Goal: Check status: Check status

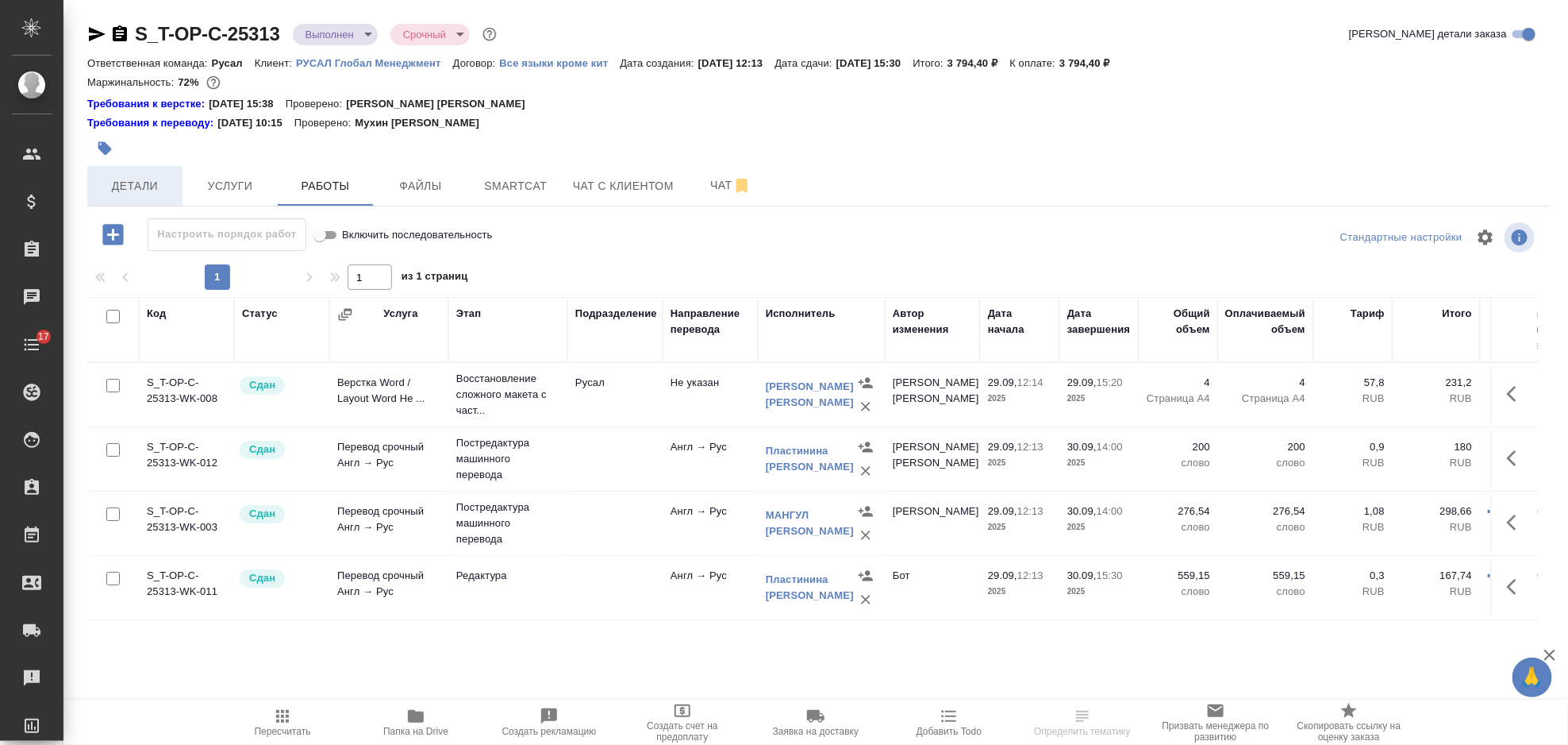
click at [166, 181] on span "Детали" at bounding box center [135, 185] width 76 height 20
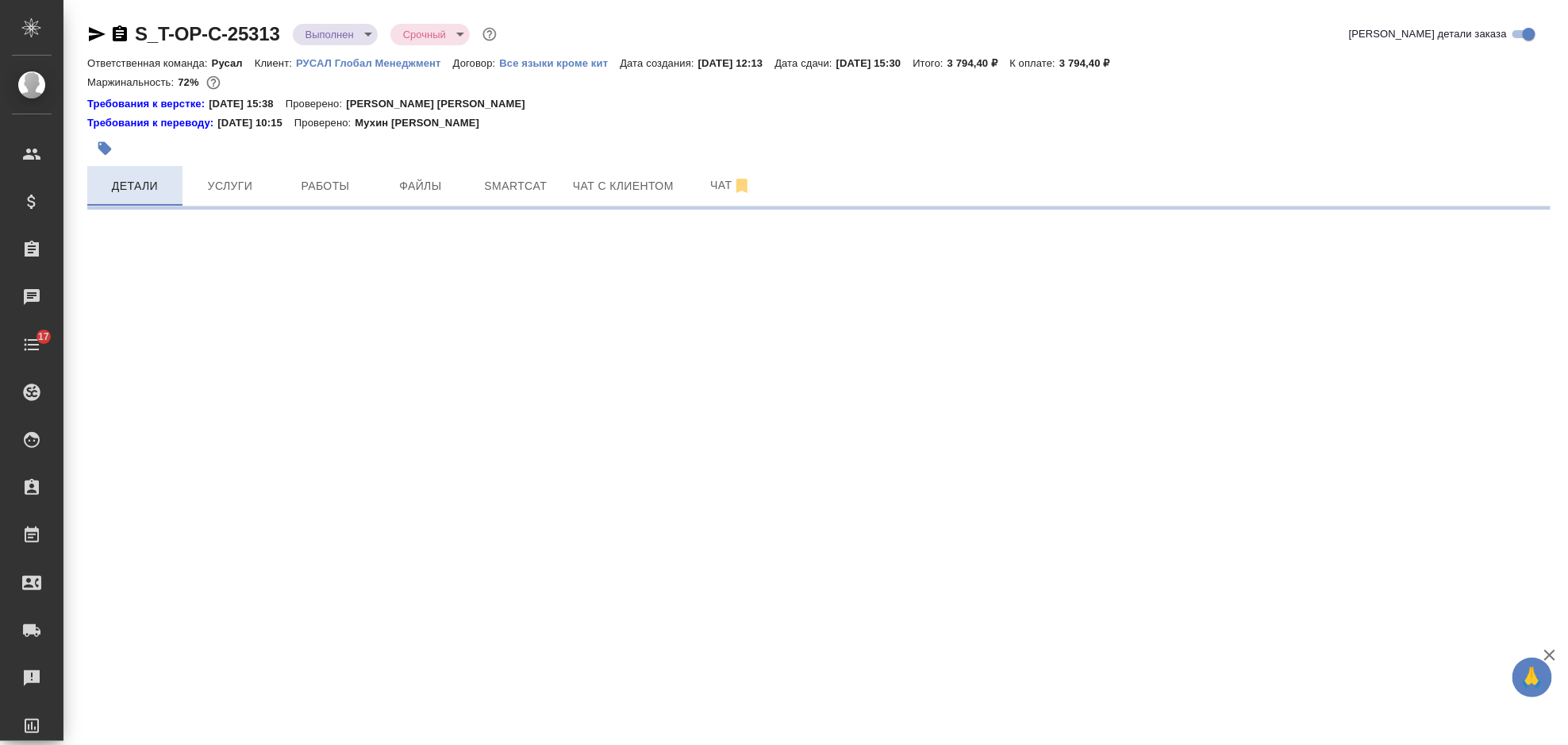
select select "RU"
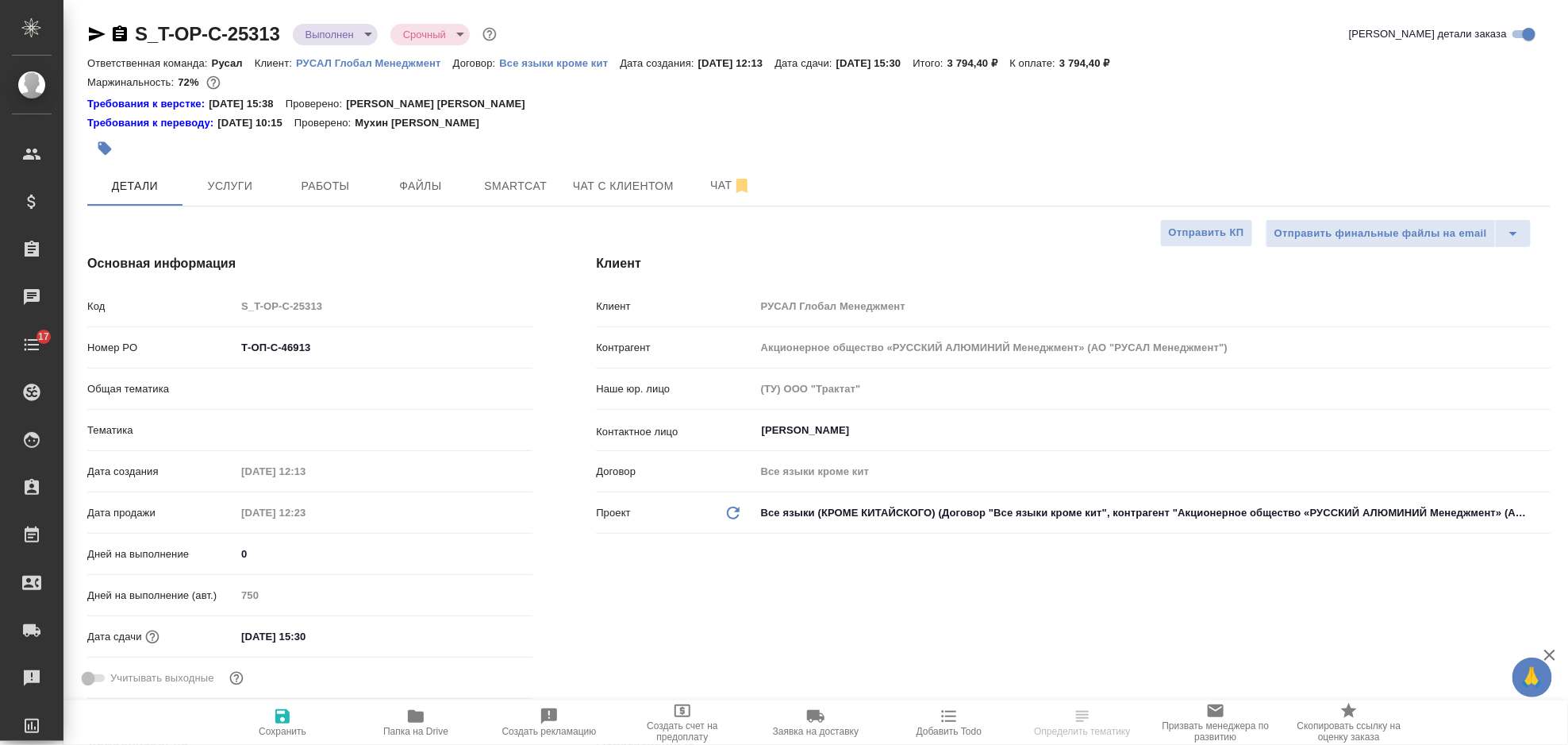
type textarea "x"
type input "Журавлева [PERSON_NAME]"
type input "[PERSON_NAME] [PERSON_NAME]"
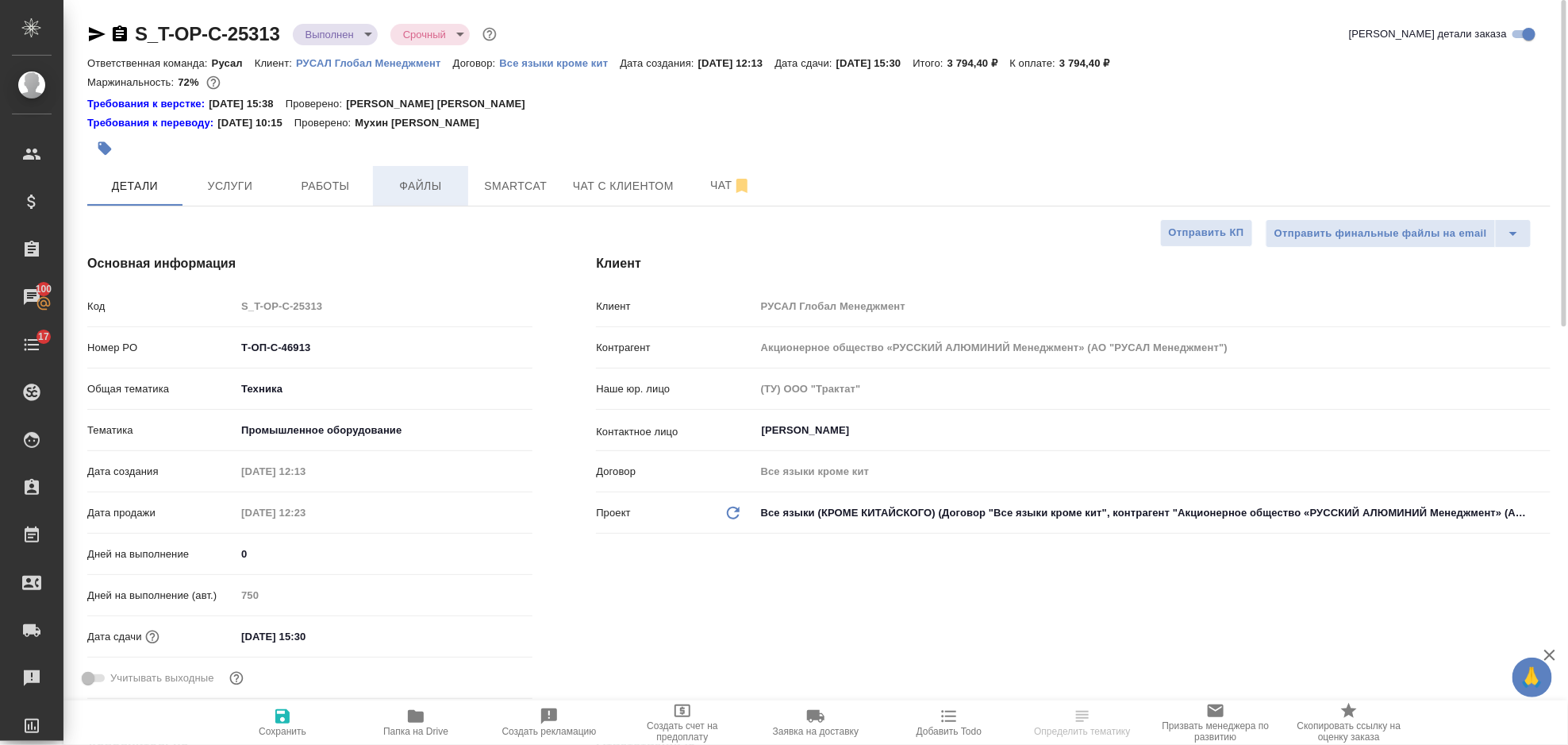
click at [430, 185] on span "Файлы" at bounding box center [421, 185] width 76 height 20
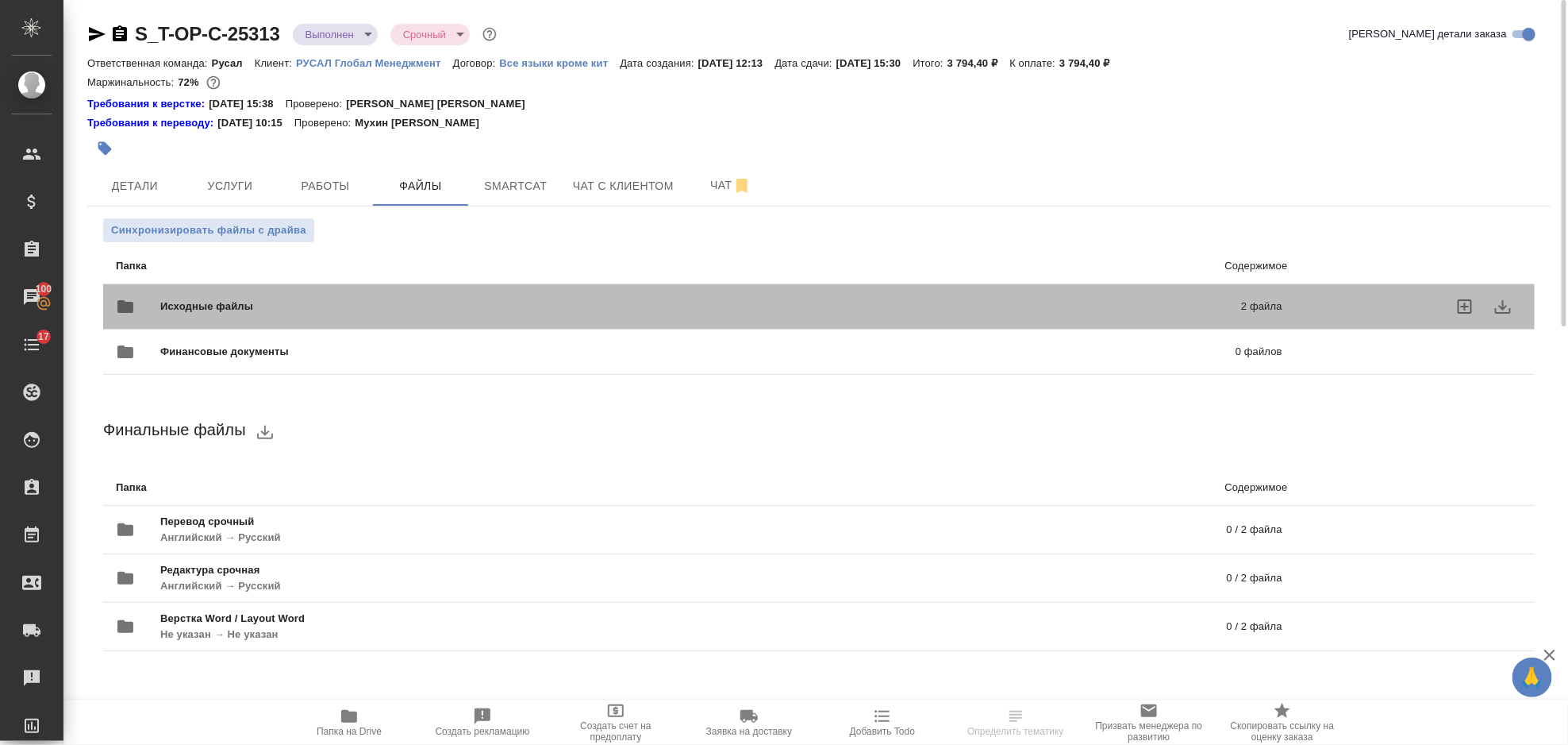
click at [388, 307] on span "Исходные файлы" at bounding box center [454, 306] width 587 height 16
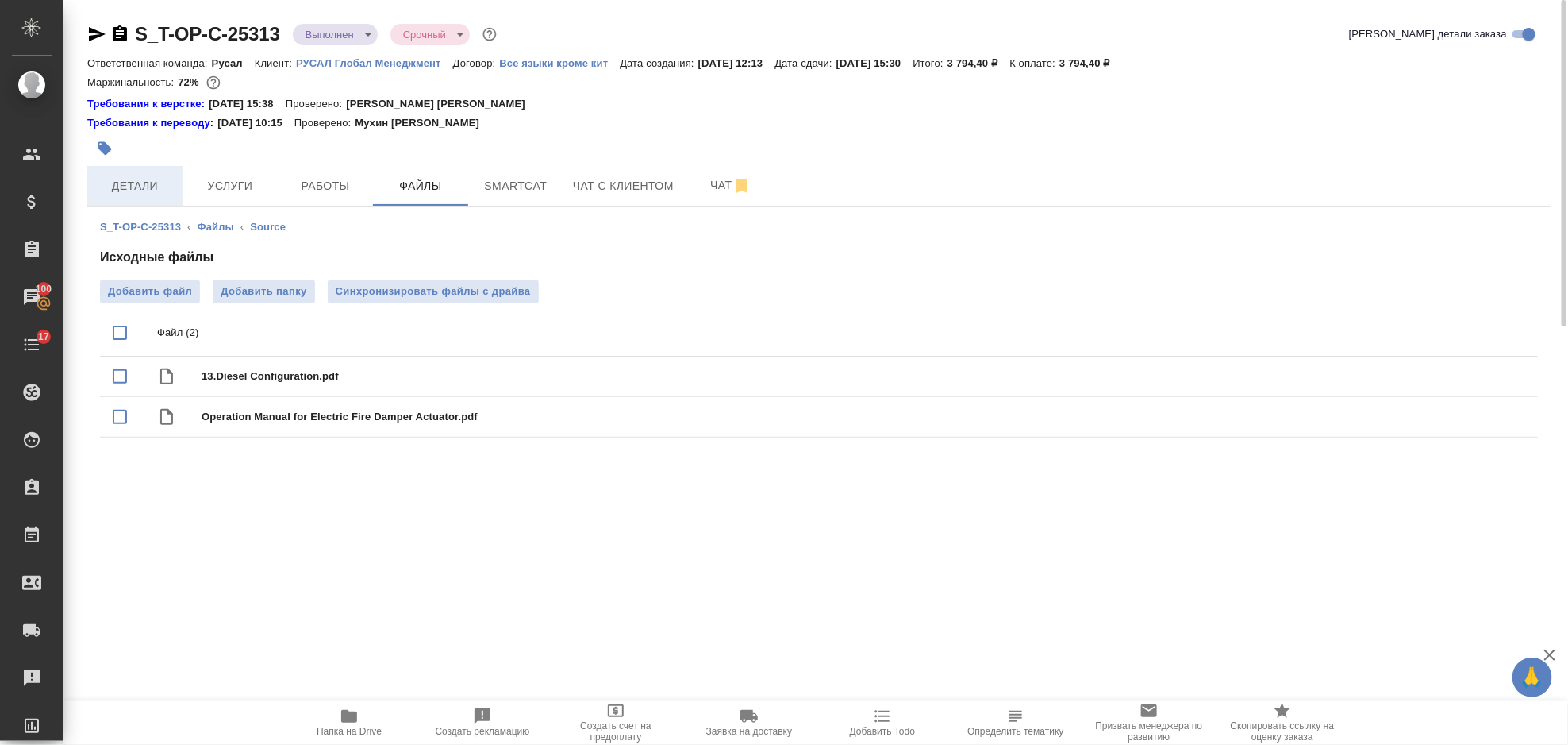
click at [171, 200] on button "Детали" at bounding box center [135, 186] width 95 height 40
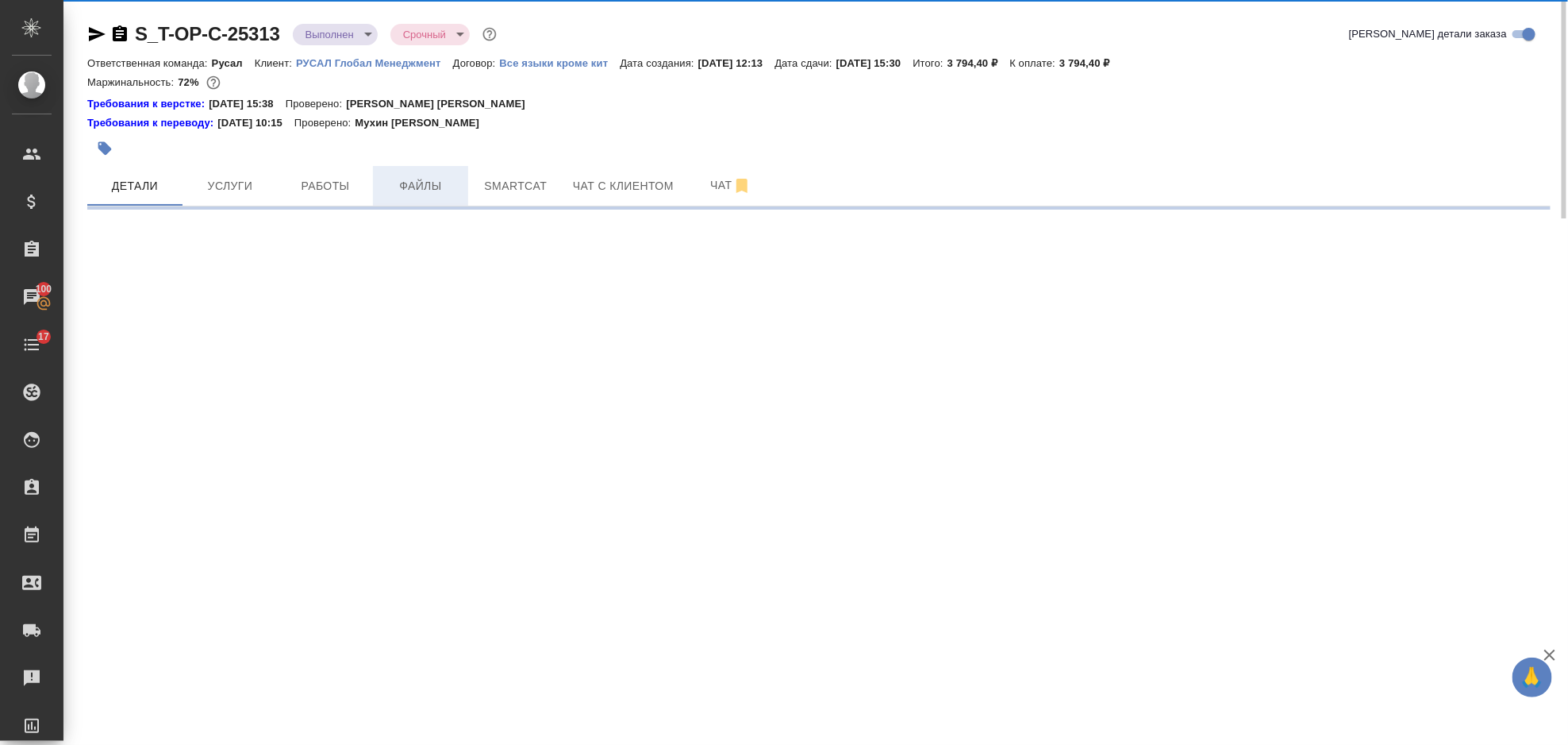
select select "RU"
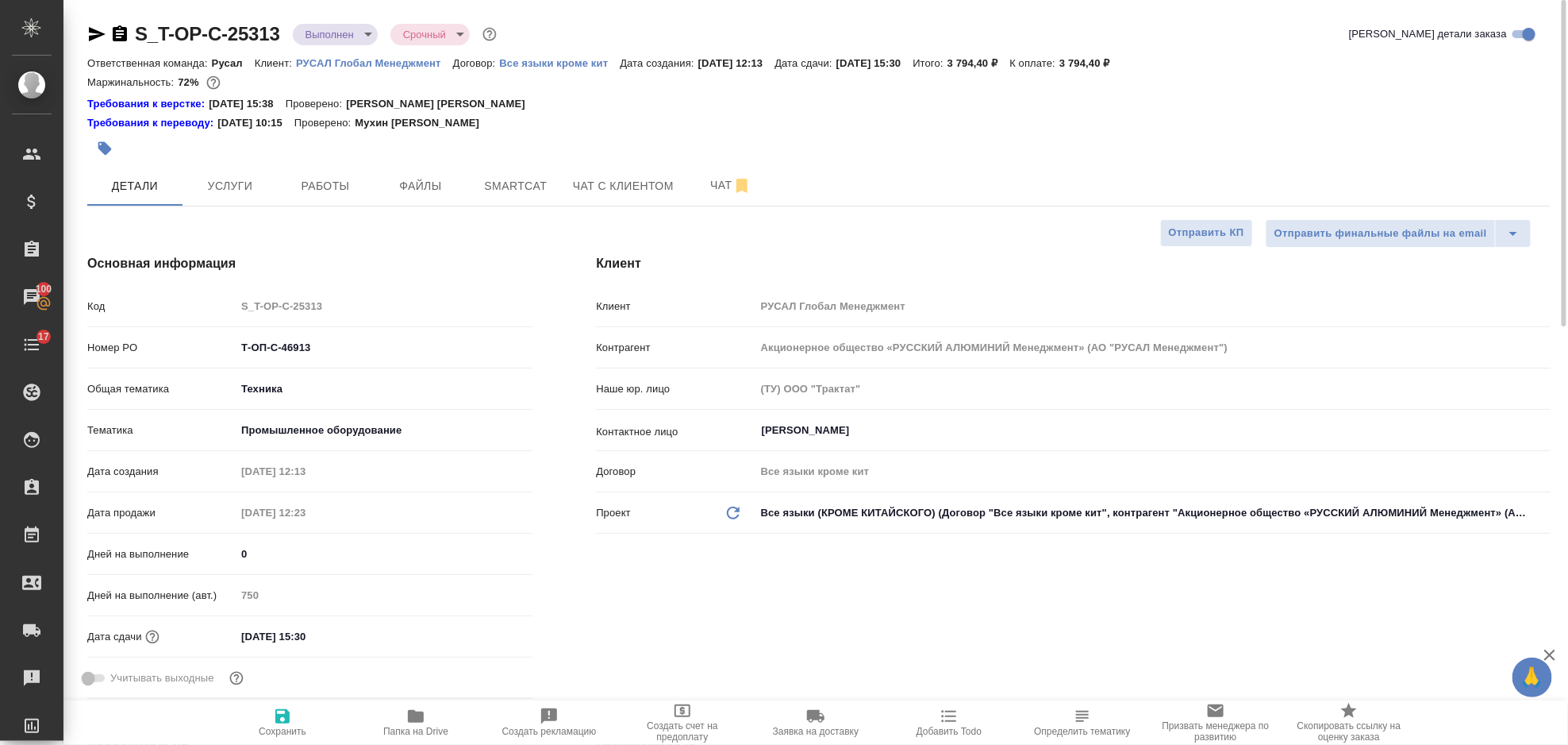
type textarea "x"
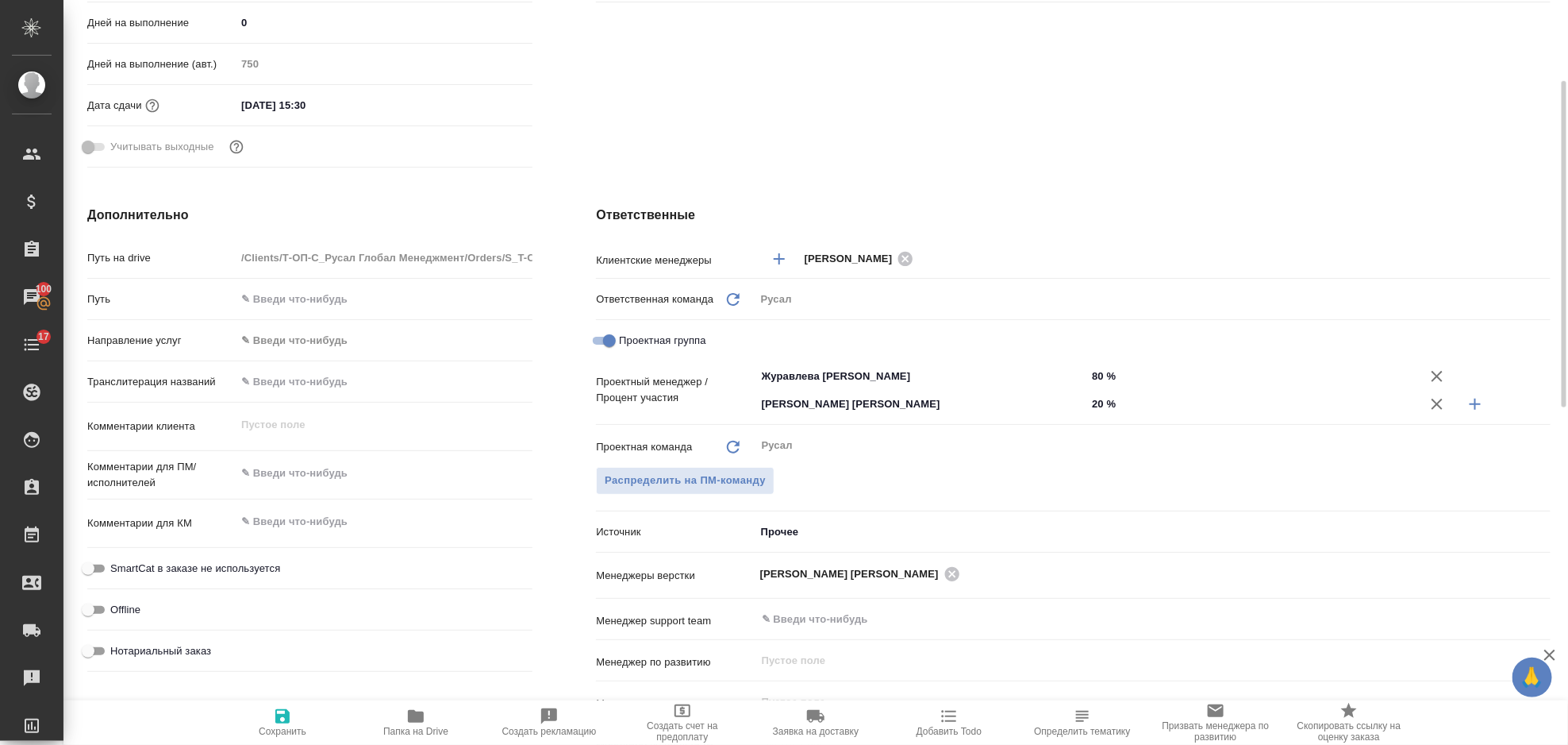
scroll to position [108, 0]
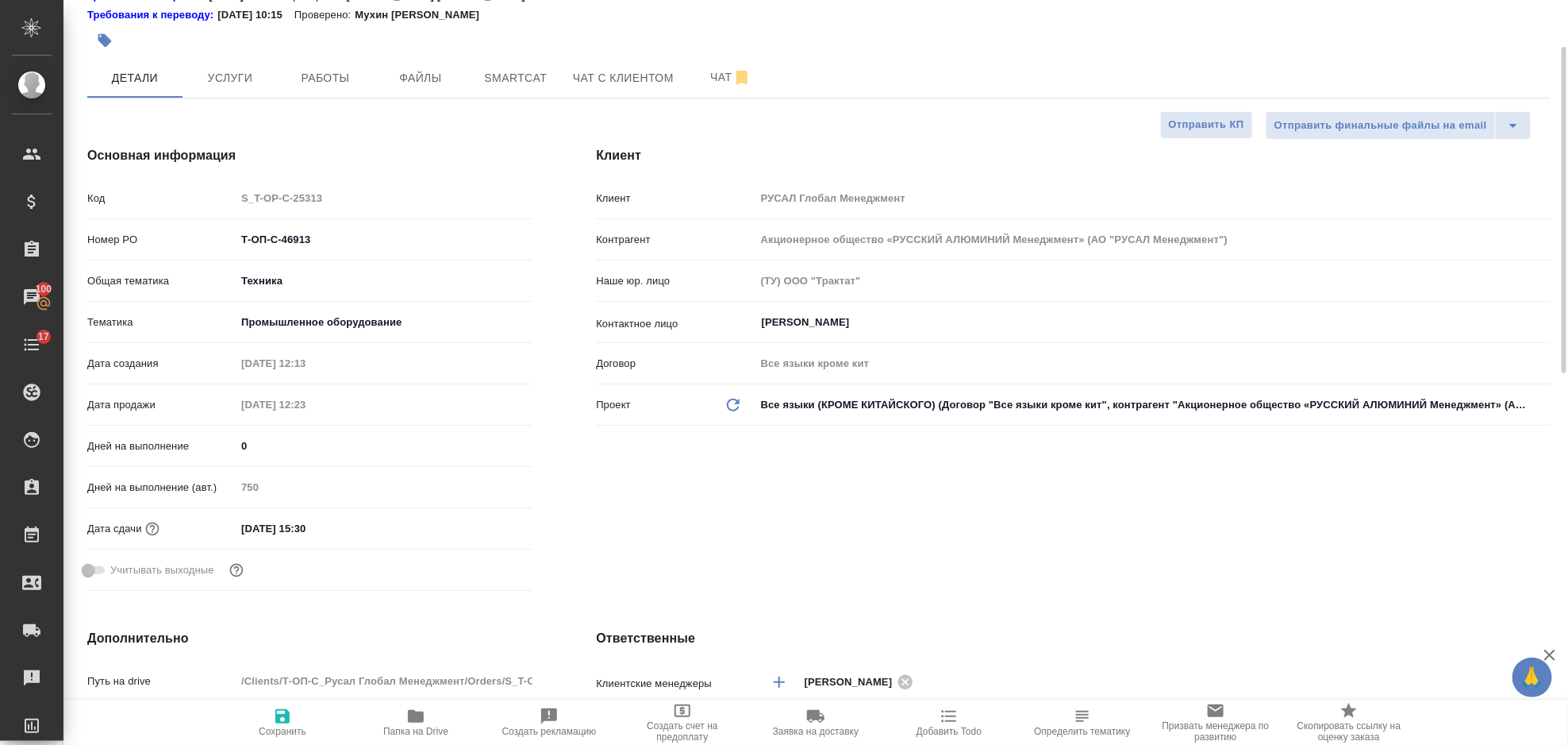
click at [420, 714] on icon "button" at bounding box center [415, 715] width 16 height 12
type textarea "x"
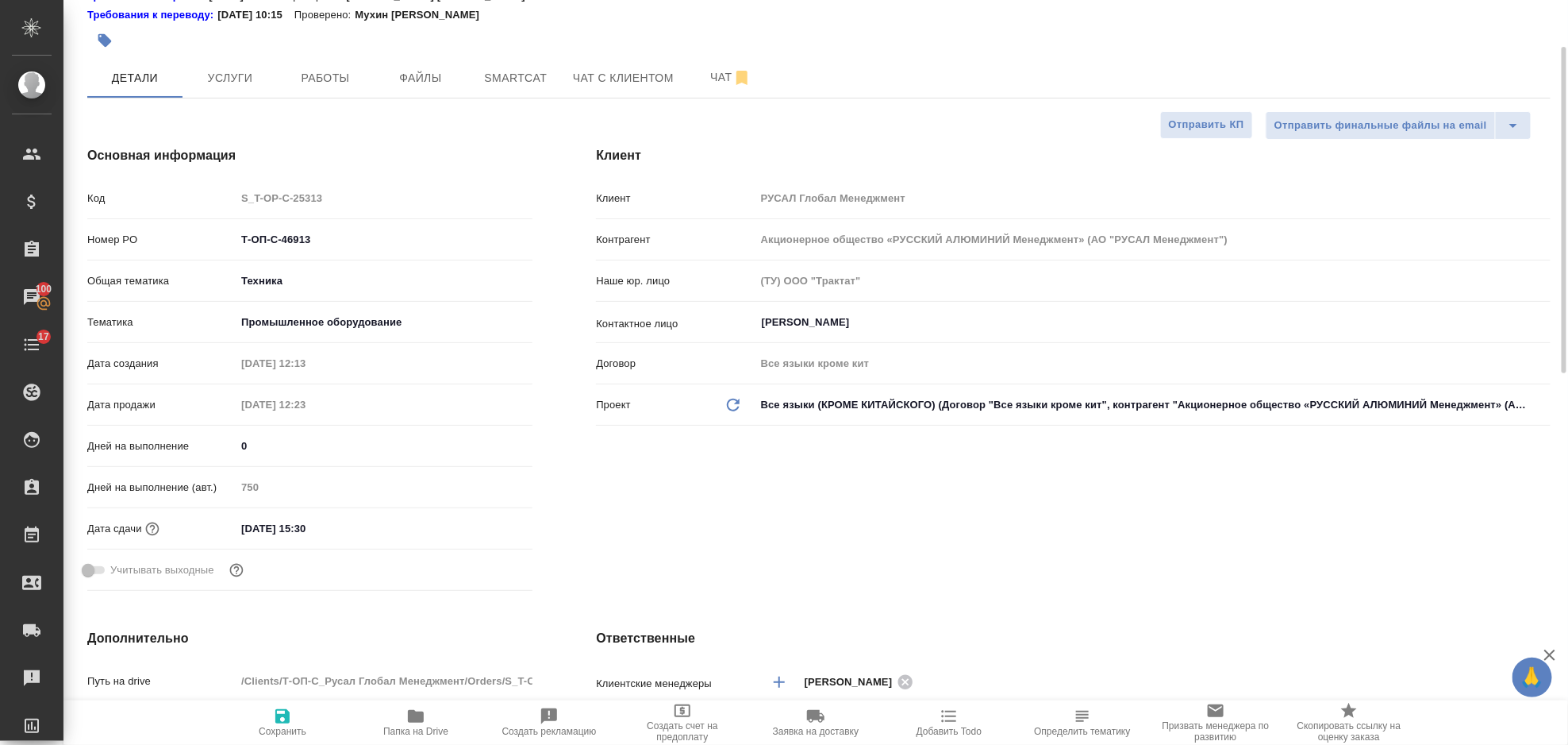
type textarea "x"
drag, startPoint x: 338, startPoint y: 241, endPoint x: 236, endPoint y: 247, distance: 102.2
click at [237, 247] on input "Т-ОП-С-46913" at bounding box center [384, 240] width 295 height 23
type textarea "x"
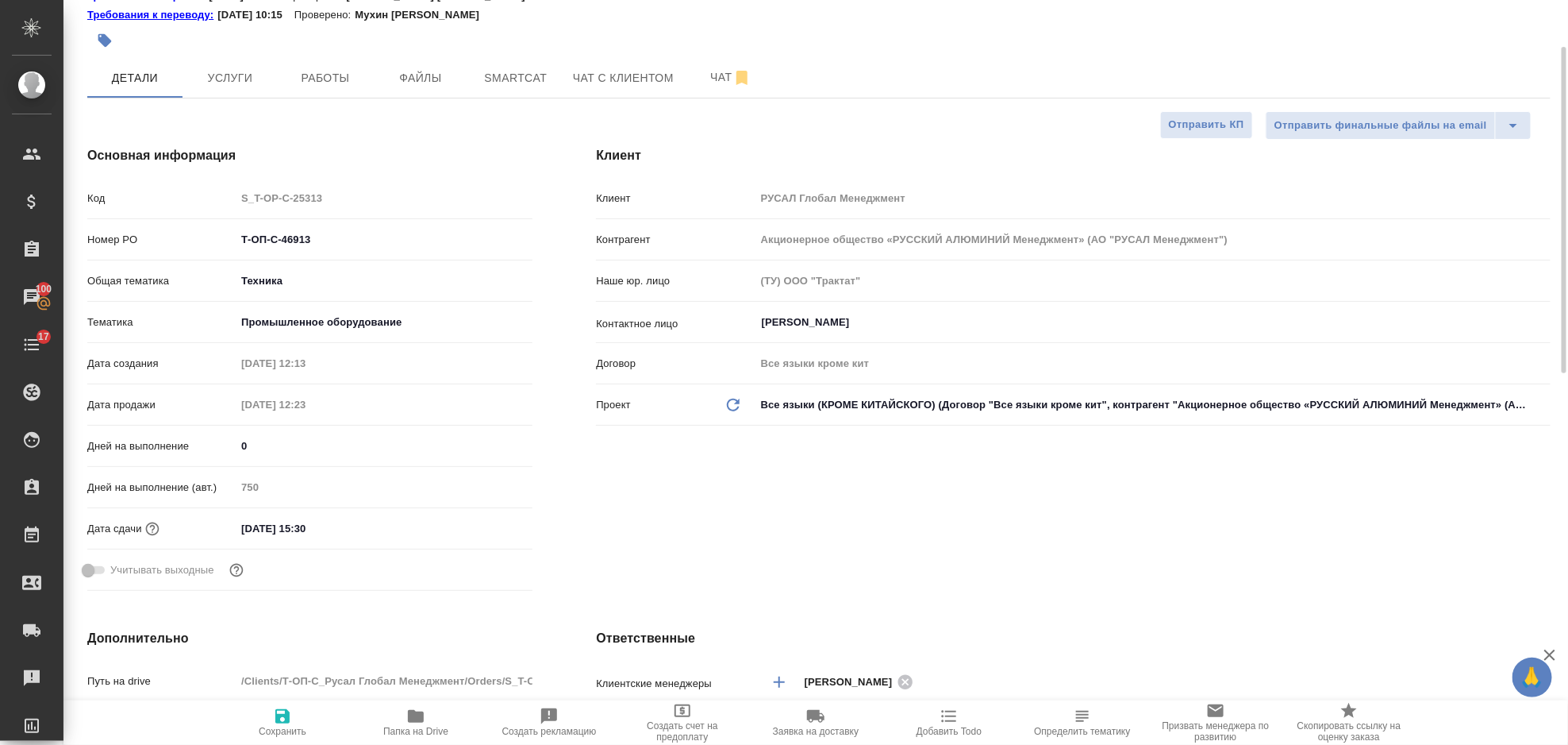
type textarea "x"
